Goal: Understand process/instructions: Learn about a topic

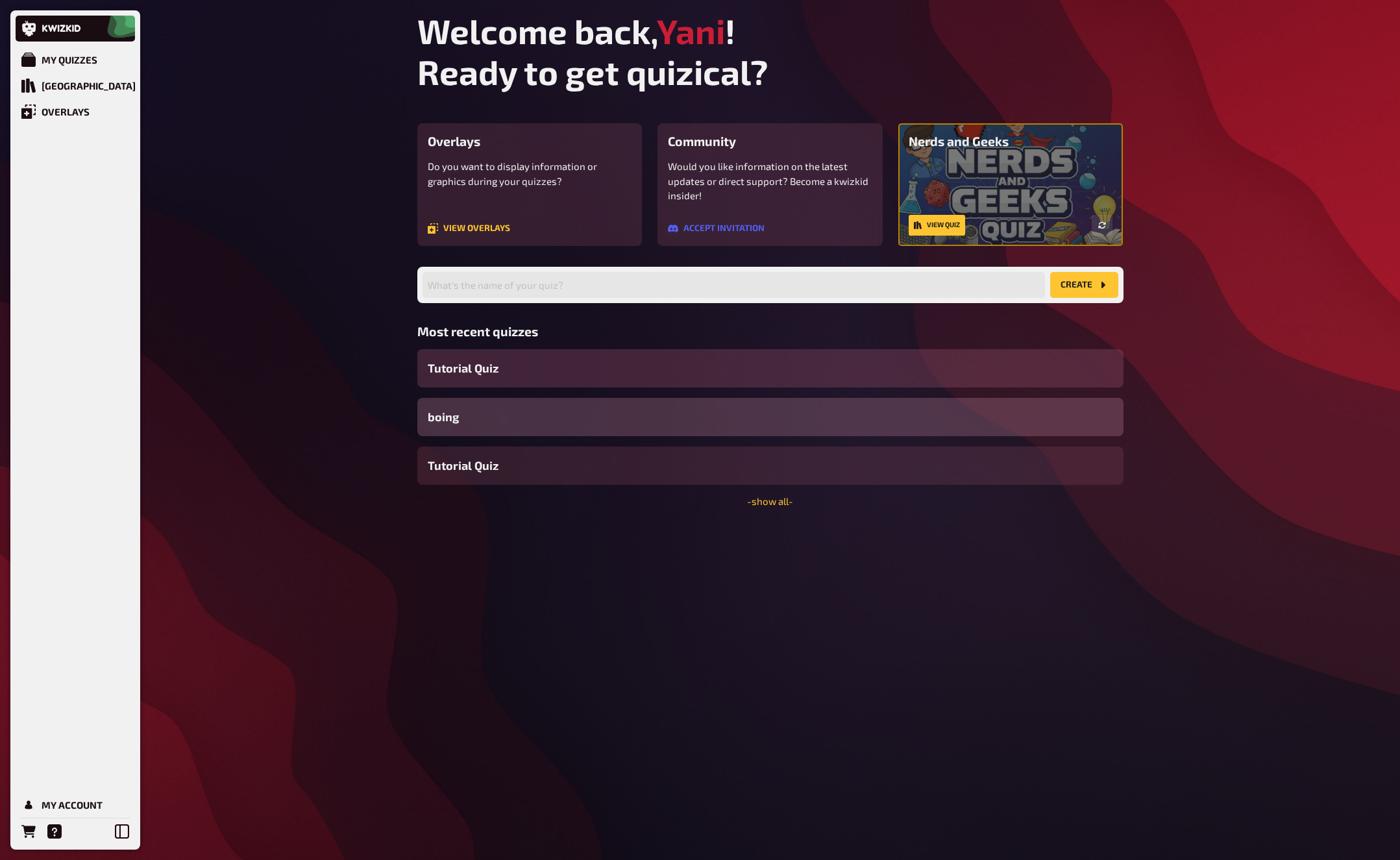
click at [490, 372] on span "Tutorial Quiz" at bounding box center [463, 368] width 71 height 18
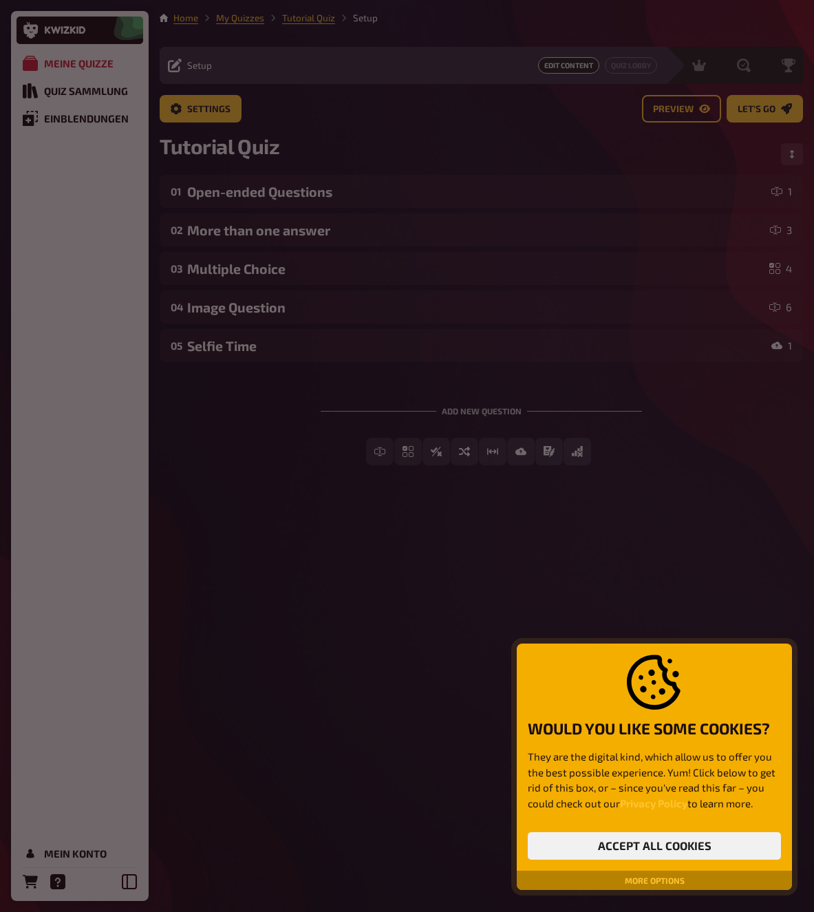
click at [478, 573] on div at bounding box center [407, 456] width 814 height 912
click at [664, 849] on button "Accept all cookies" at bounding box center [654, 846] width 253 height 28
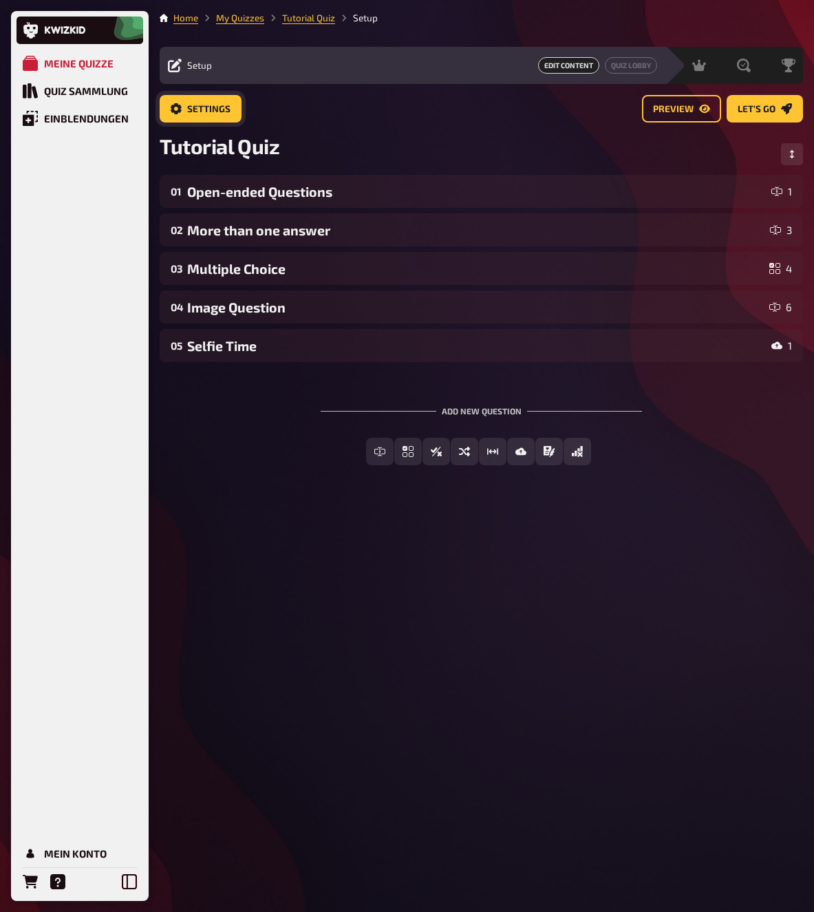
click at [218, 105] on span "Settings" at bounding box center [208, 110] width 43 height 10
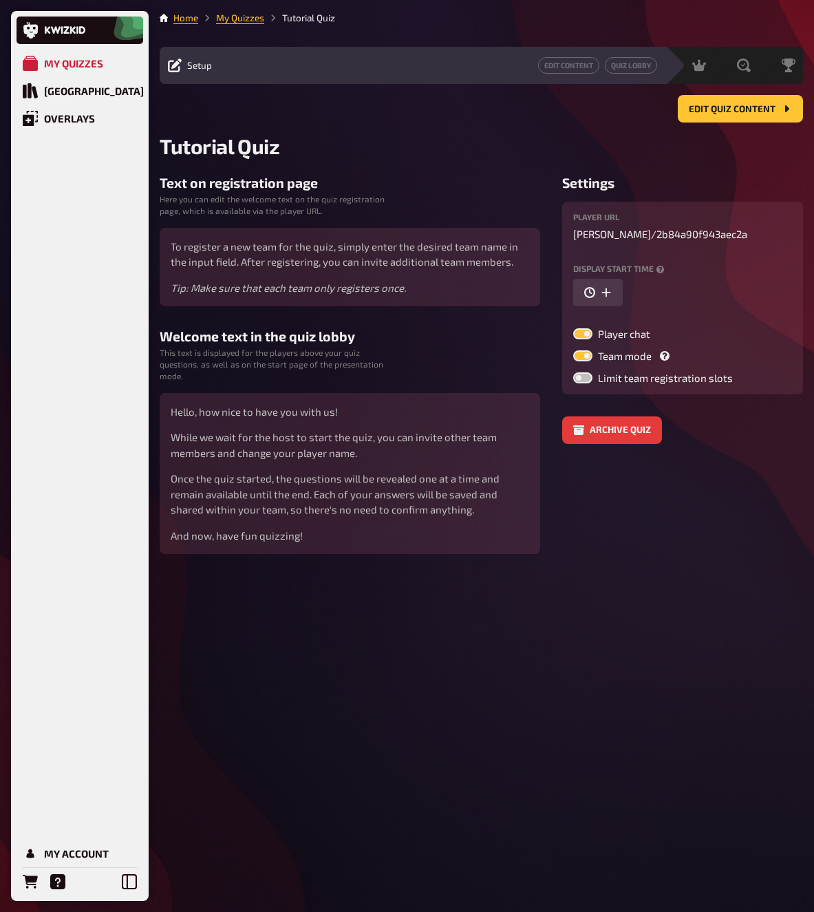
click at [523, 604] on div "Home My Quizzes Tutorial Quiz Setup Edit Content Quiz Lobby Hosting undefined E…" at bounding box center [482, 456] width 666 height 912
click at [634, 553] on div "Home My Quizzes Tutorial Quiz Setup Edit Content Quiz Lobby Hosting undefined E…" at bounding box center [482, 456] width 666 height 912
click at [542, 711] on div "Home My Quizzes Tutorial Quiz Setup Edit Content Quiz Lobby Hosting undefined E…" at bounding box center [482, 456] width 666 height 912
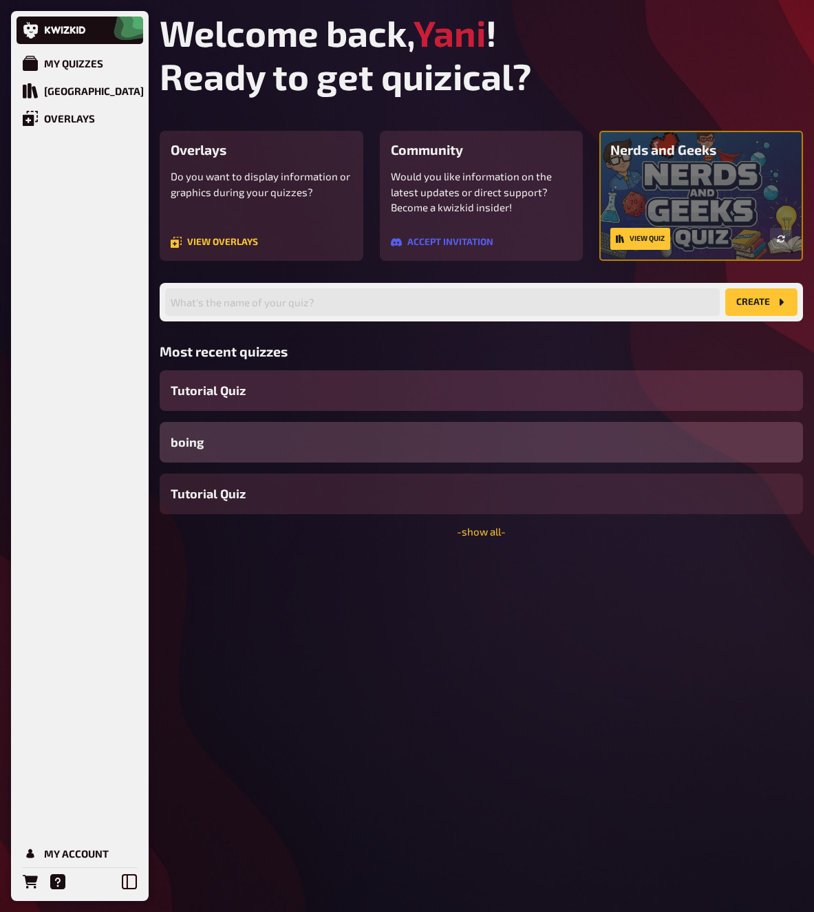
click at [289, 394] on div "Tutorial Quiz" at bounding box center [482, 390] width 644 height 41
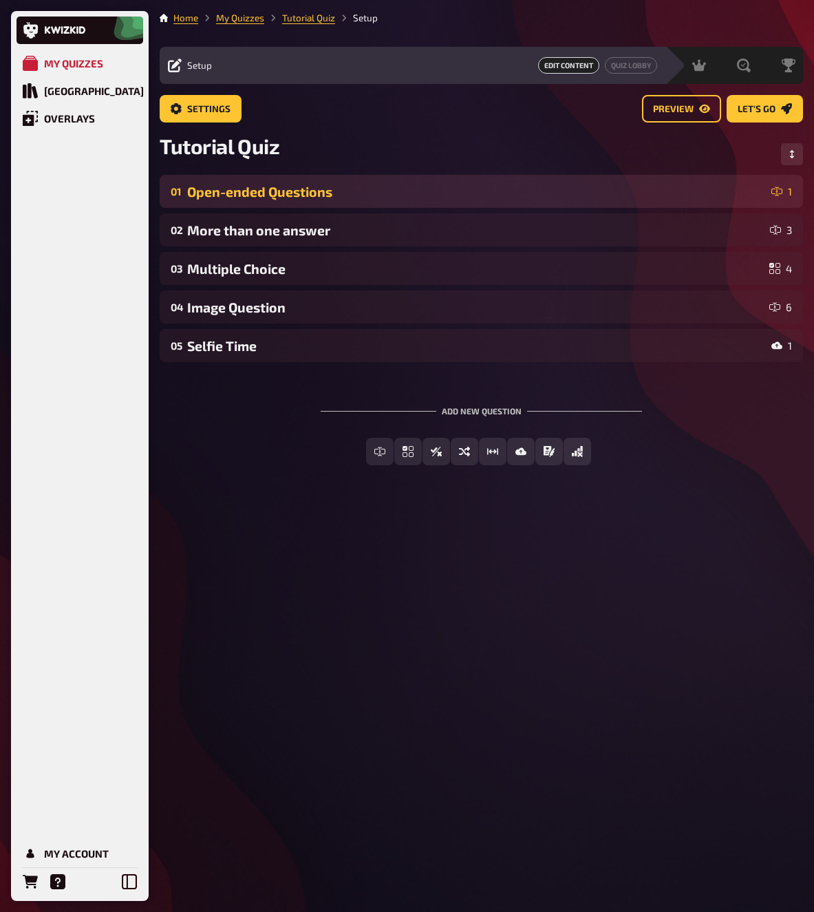
click at [405, 187] on div "Open-ended Questions" at bounding box center [476, 192] width 579 height 16
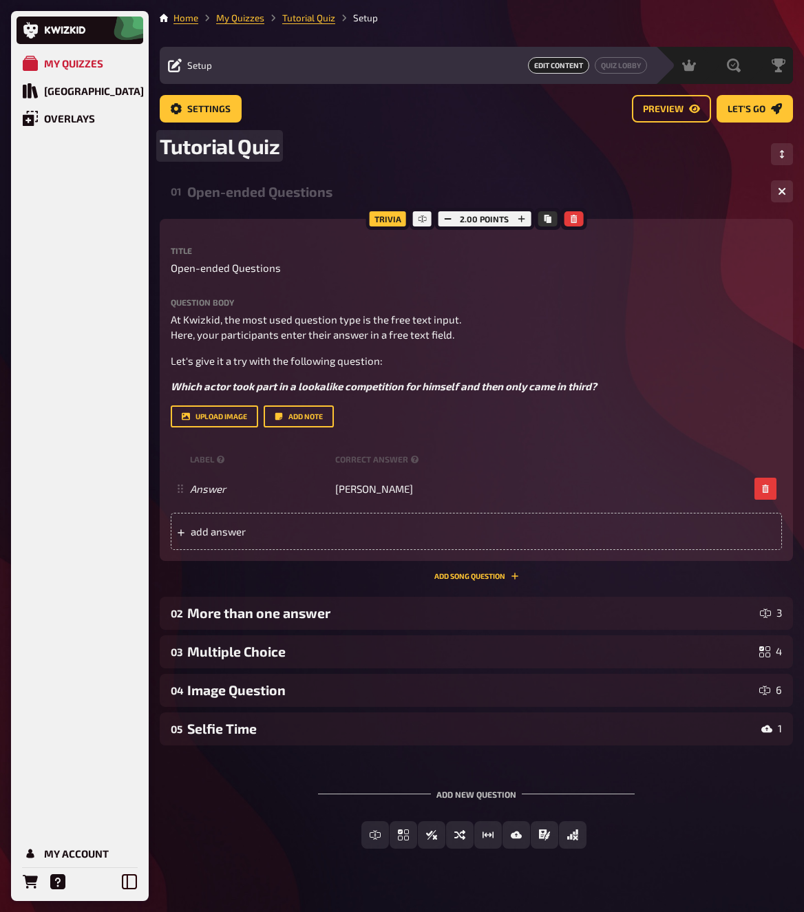
click at [392, 158] on div "Tutorial Quiz" at bounding box center [476, 154] width 633 height 41
click at [355, 194] on div "Open-ended Questions" at bounding box center [473, 192] width 573 height 16
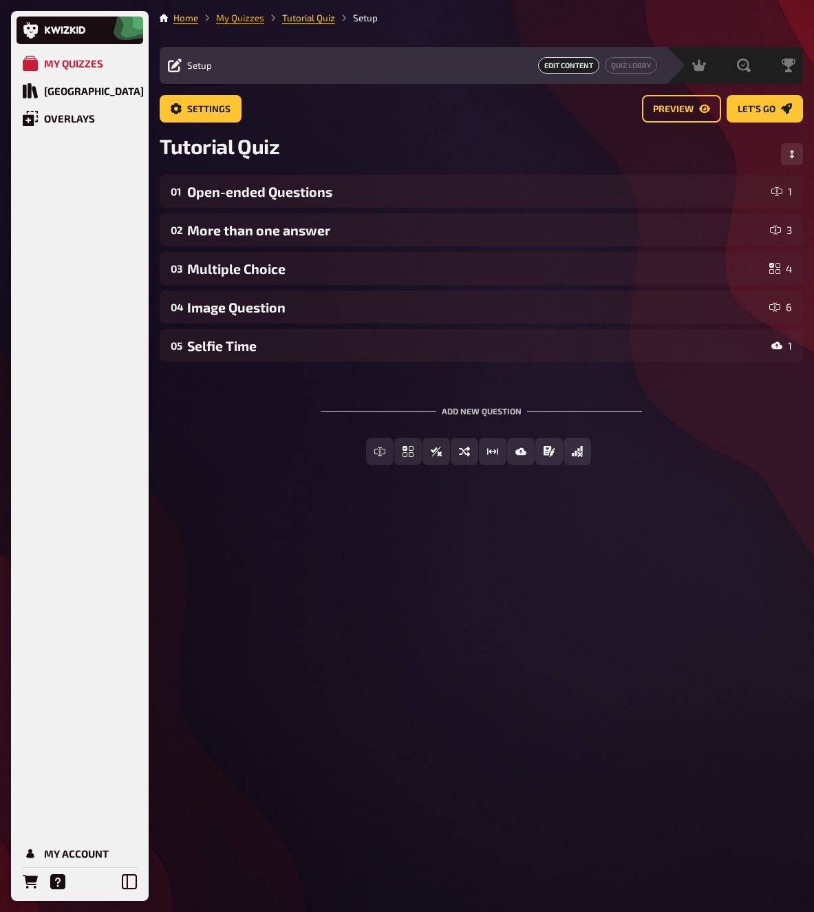
click at [232, 14] on link "My Quizzes" at bounding box center [240, 17] width 48 height 11
